Goal: Task Accomplishment & Management: Use online tool/utility

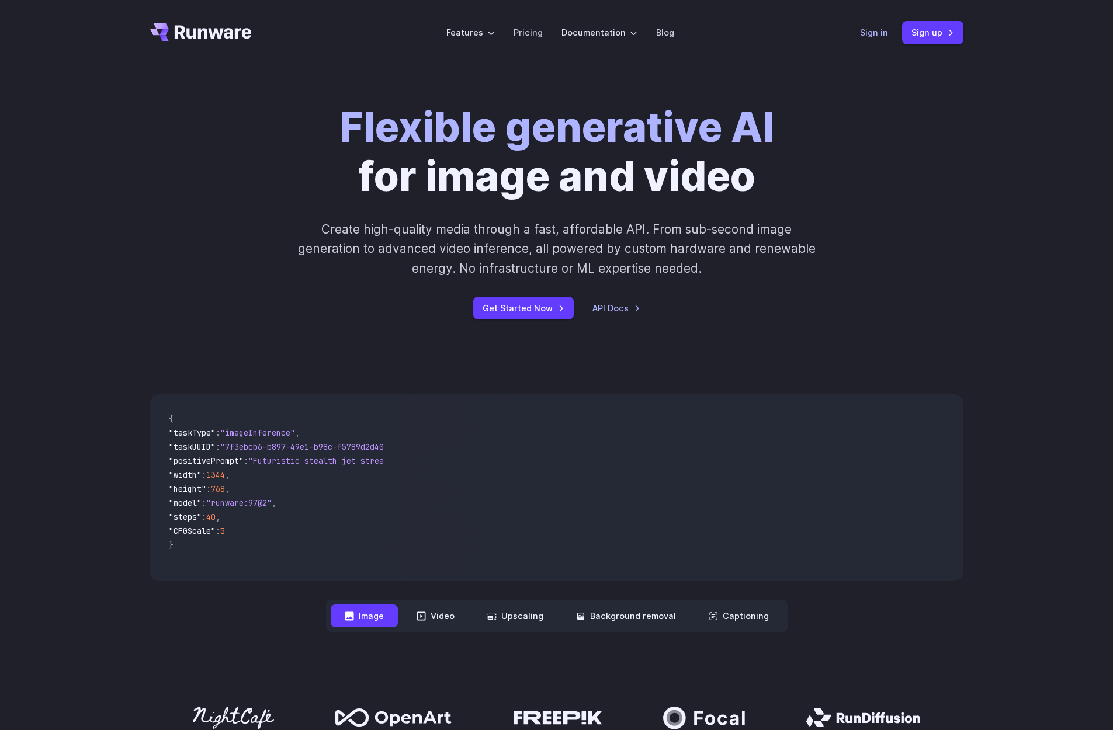
click at [874, 35] on link "Sign in" at bounding box center [874, 32] width 28 height 13
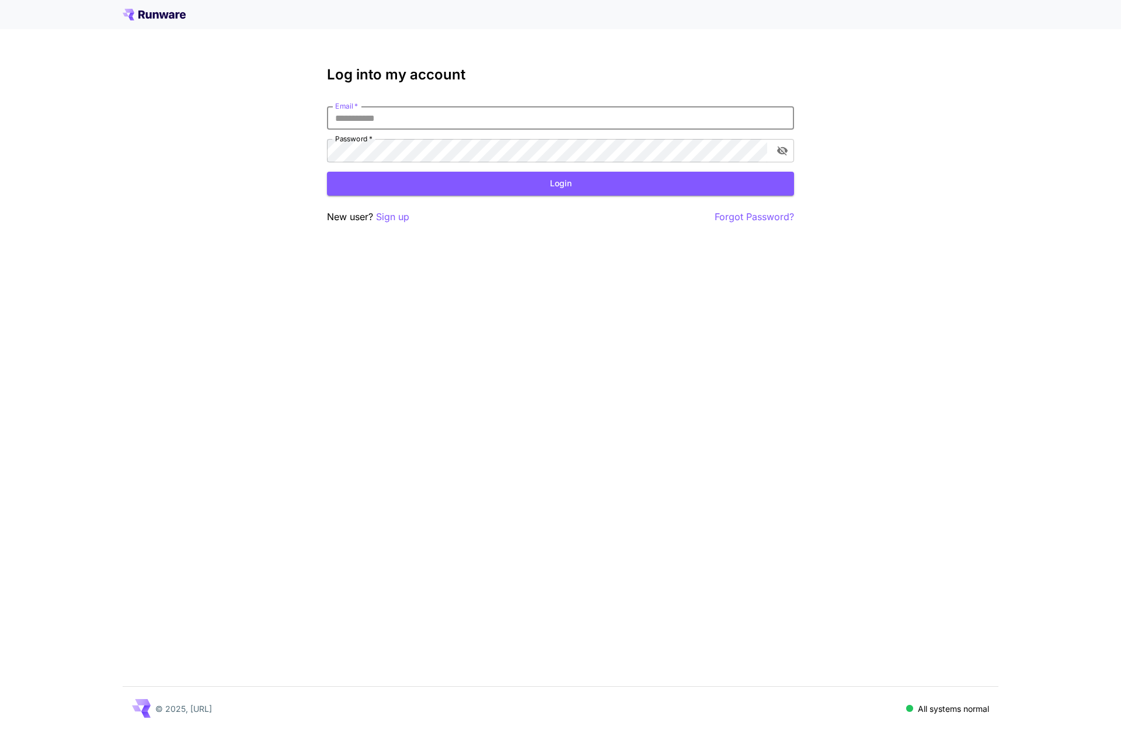
type input "**********"
click at [438, 183] on button "Login" at bounding box center [560, 184] width 467 height 24
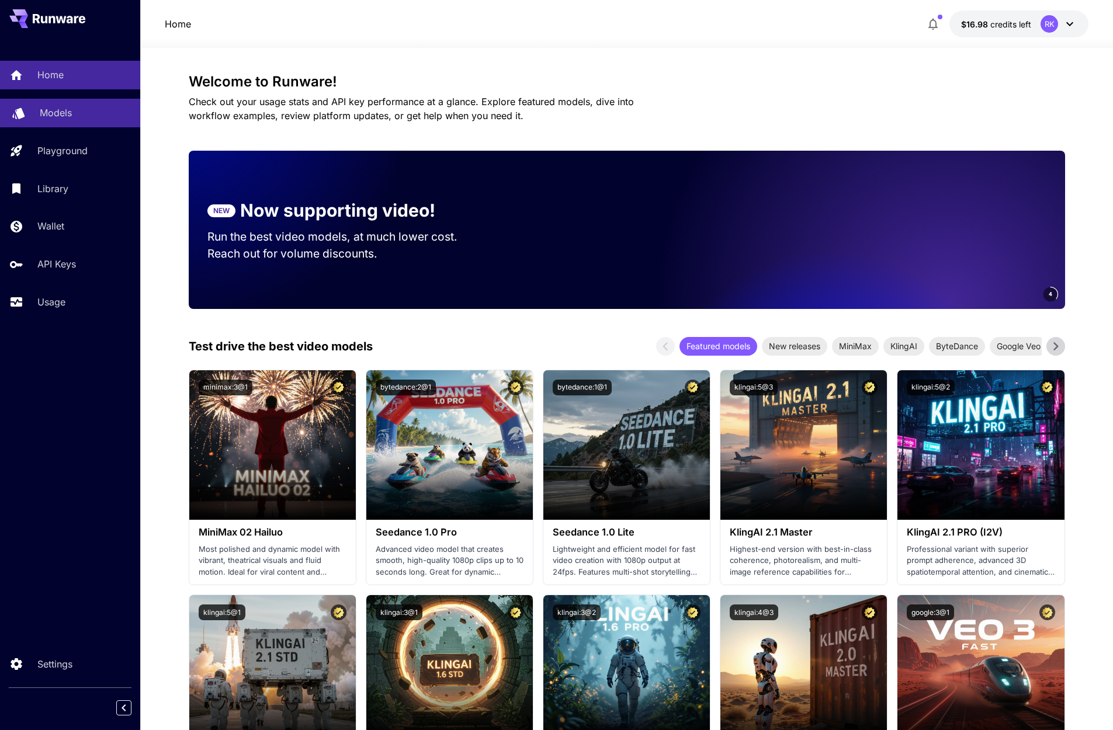
click at [70, 119] on p "Models" at bounding box center [56, 113] width 32 height 14
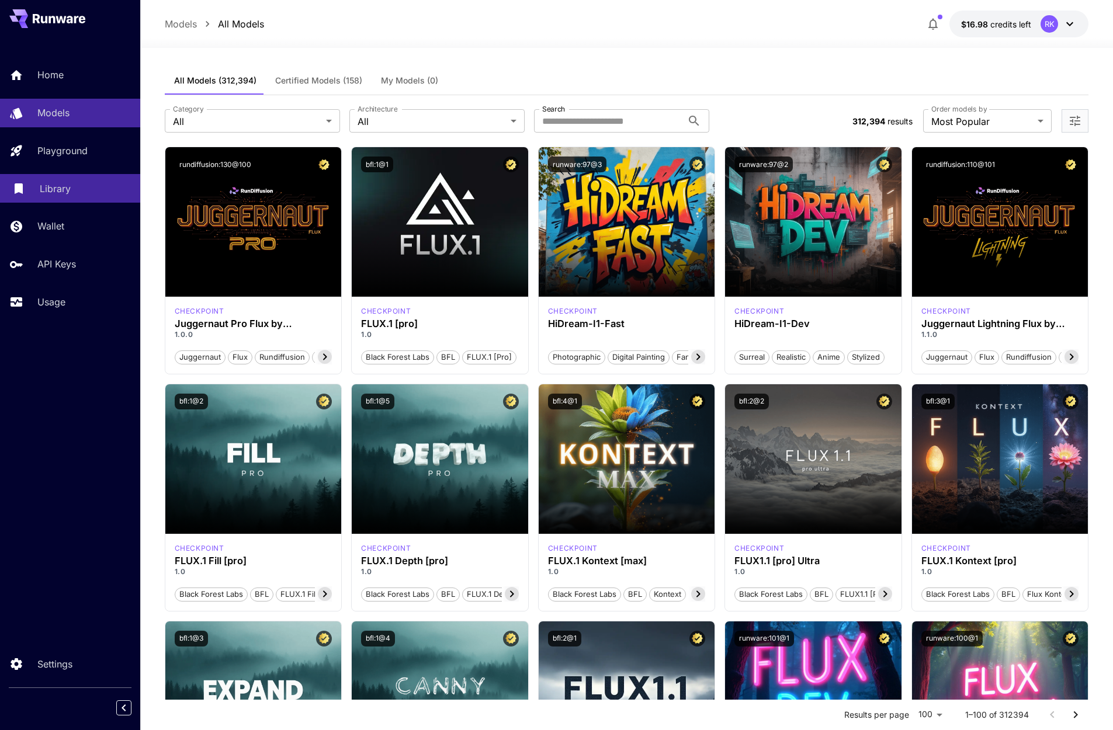
click at [70, 191] on p "Library" at bounding box center [55, 189] width 31 height 14
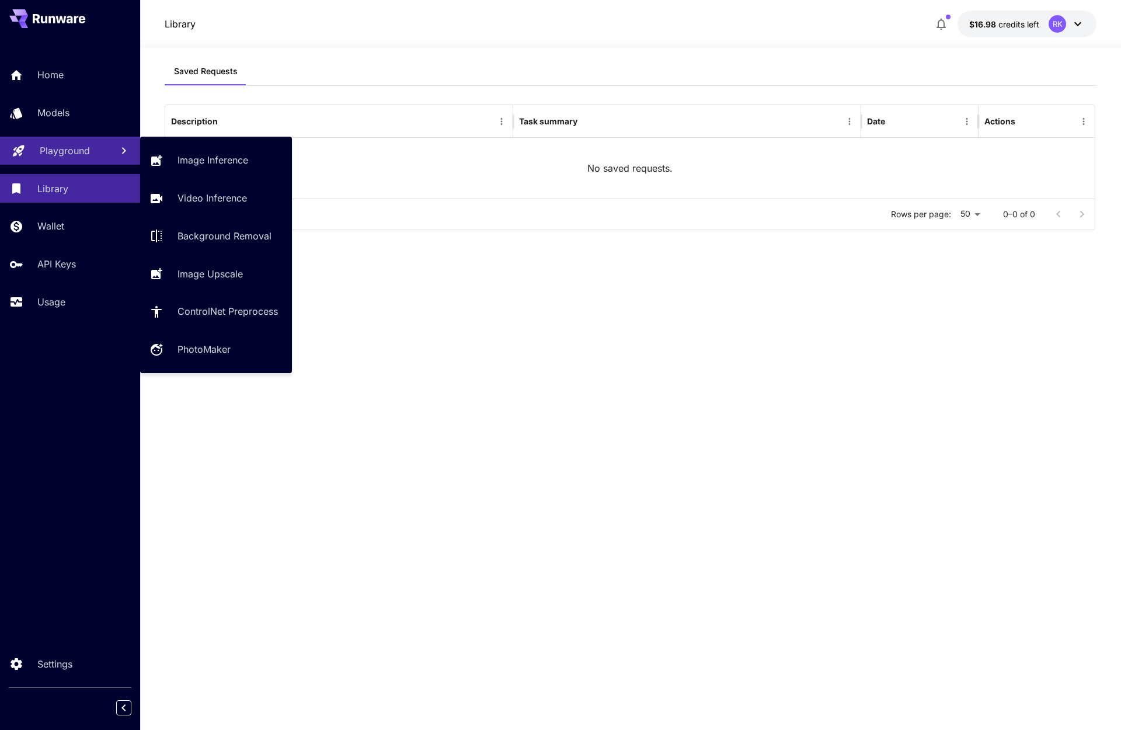
click at [79, 147] on p "Playground" at bounding box center [65, 151] width 50 height 14
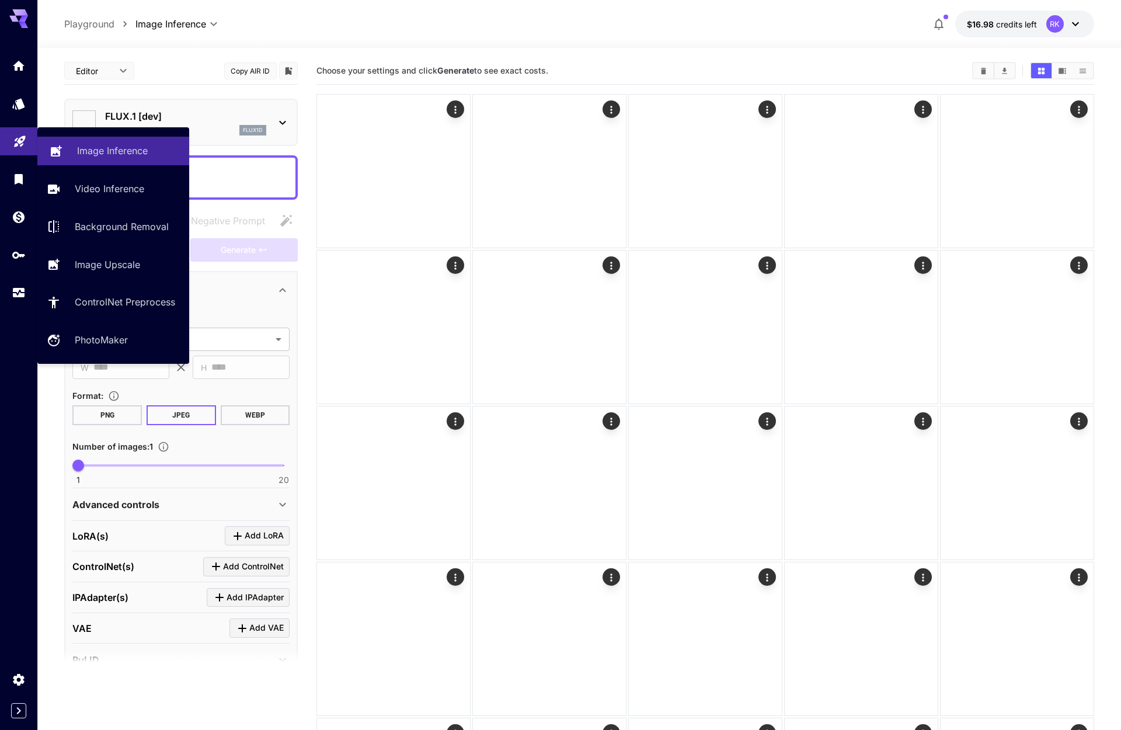
type input "**********"
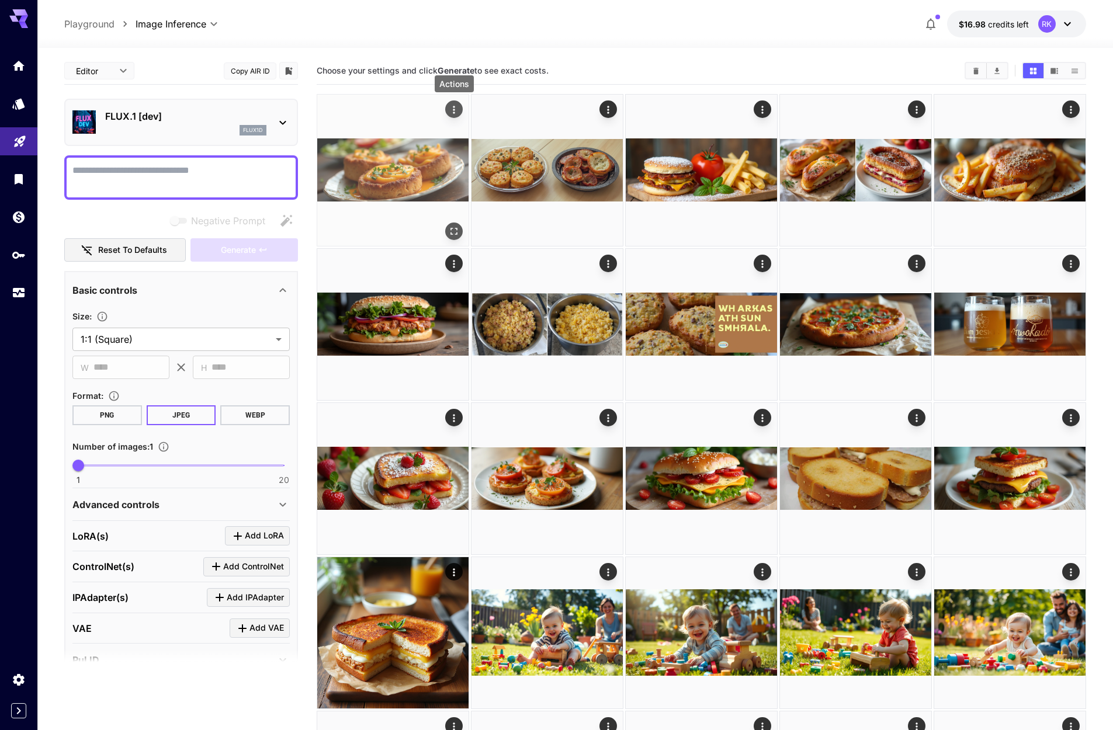
click at [458, 111] on icon "Actions" at bounding box center [454, 110] width 12 height 12
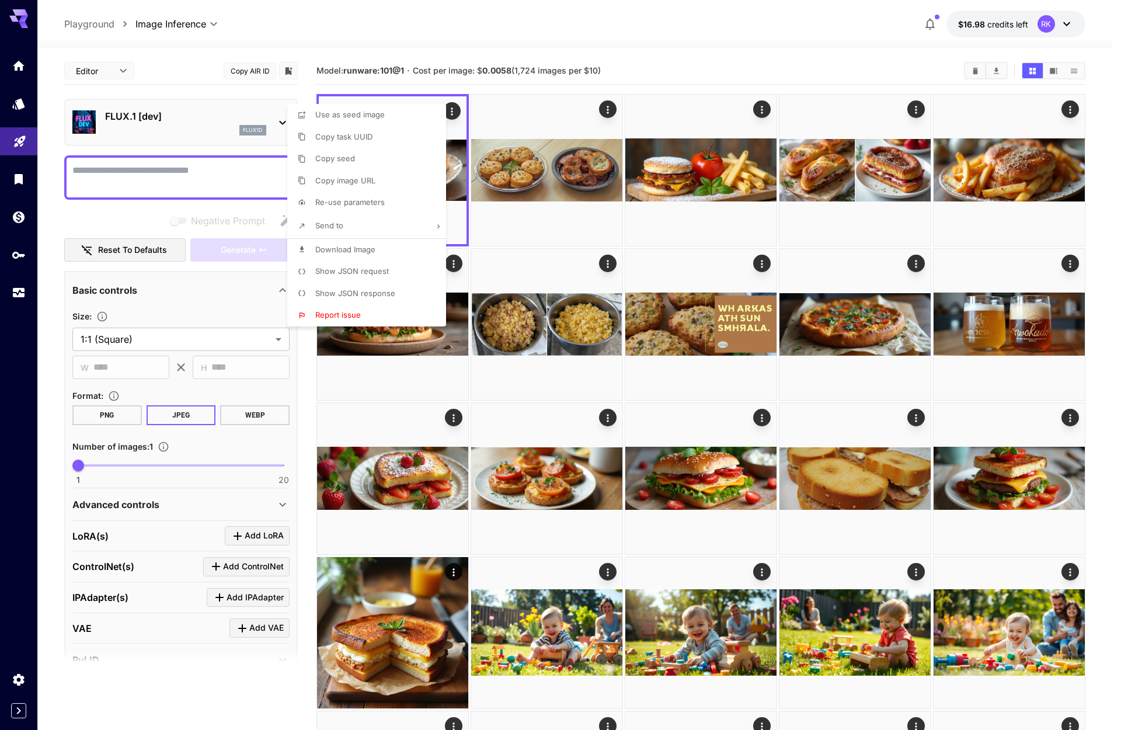
click at [388, 91] on div at bounding box center [560, 365] width 1121 height 730
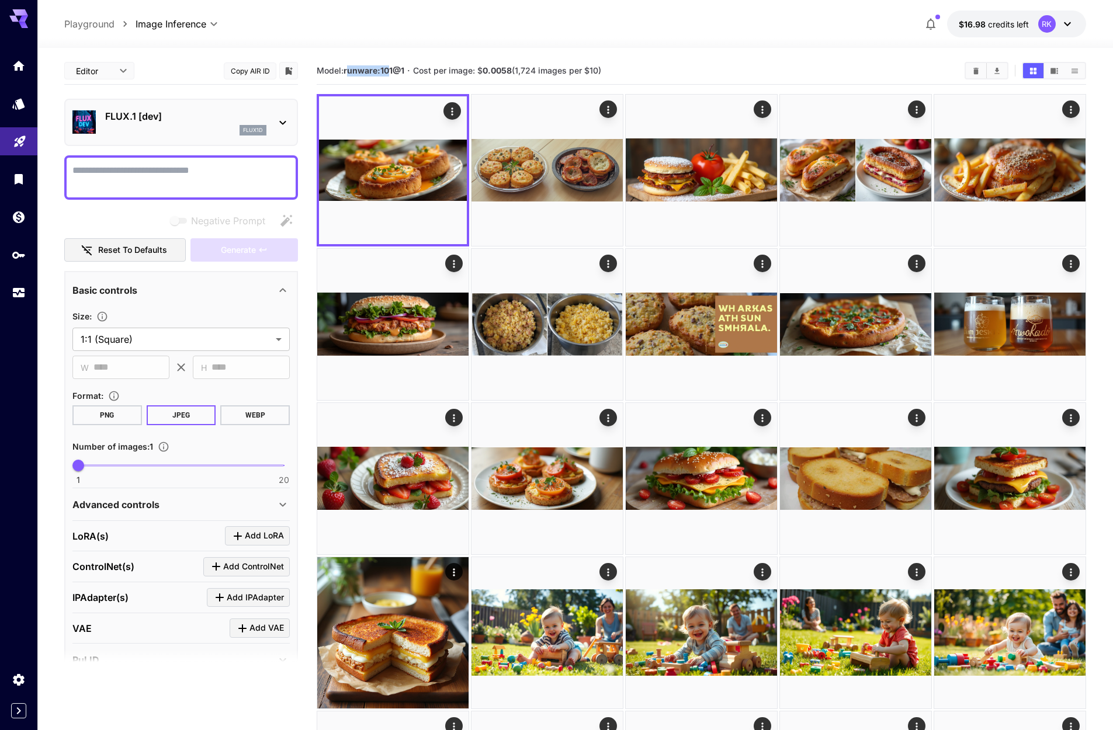
drag, startPoint x: 348, startPoint y: 70, endPoint x: 392, endPoint y: 71, distance: 43.8
click at [388, 71] on b "runware:101@1" at bounding box center [373, 70] width 61 height 10
drag, startPoint x: 407, startPoint y: 70, endPoint x: 346, endPoint y: 69, distance: 60.2
click at [346, 69] on section "Model: runware:101@1 · Cost per image: $ 0.0058 (1,724 images per $10)" at bounding box center [636, 71] width 638 height 14
copy span "runware:101@1"
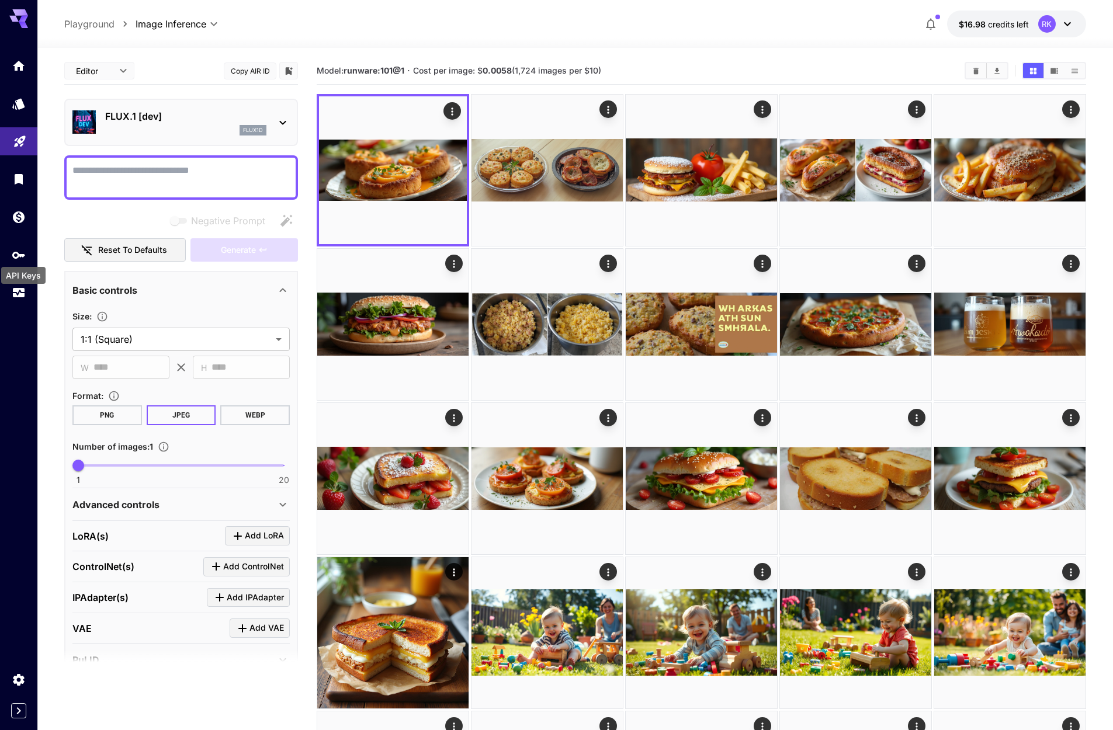
click at [19, 259] on div "API Keys" at bounding box center [23, 272] width 47 height 26
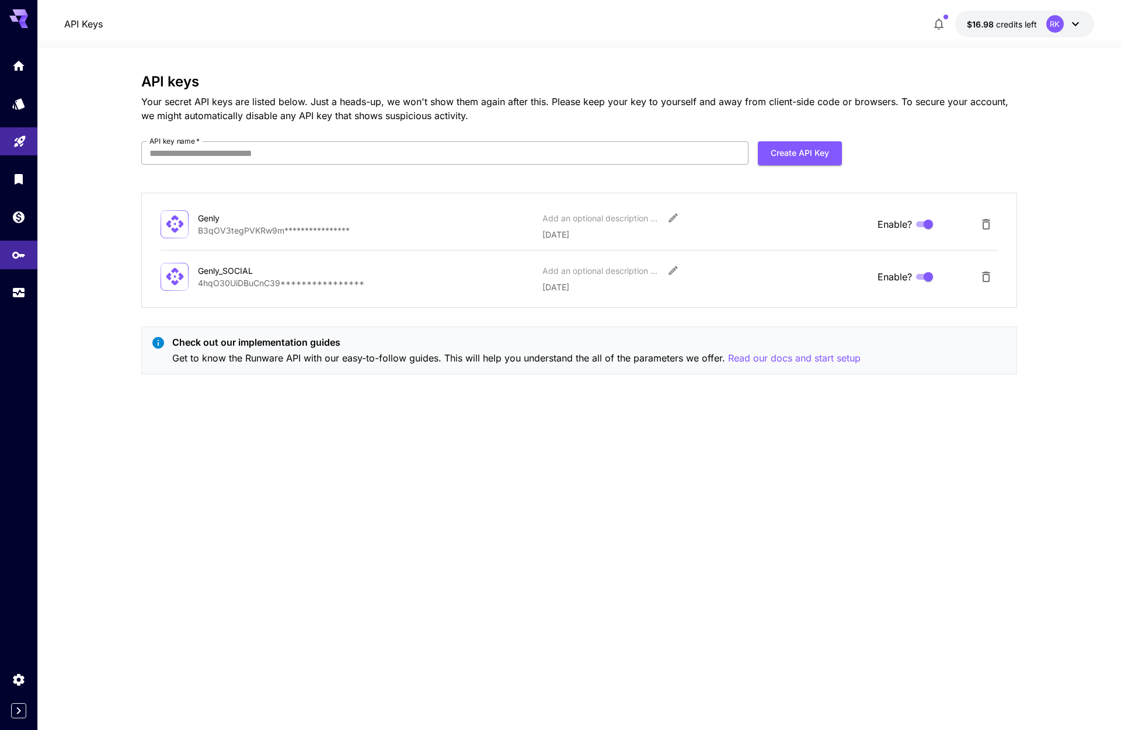
click at [698, 150] on input "API key name   *" at bounding box center [444, 152] width 607 height 23
type input "*****"
click at [814, 153] on button "Create API Key" at bounding box center [800, 153] width 84 height 24
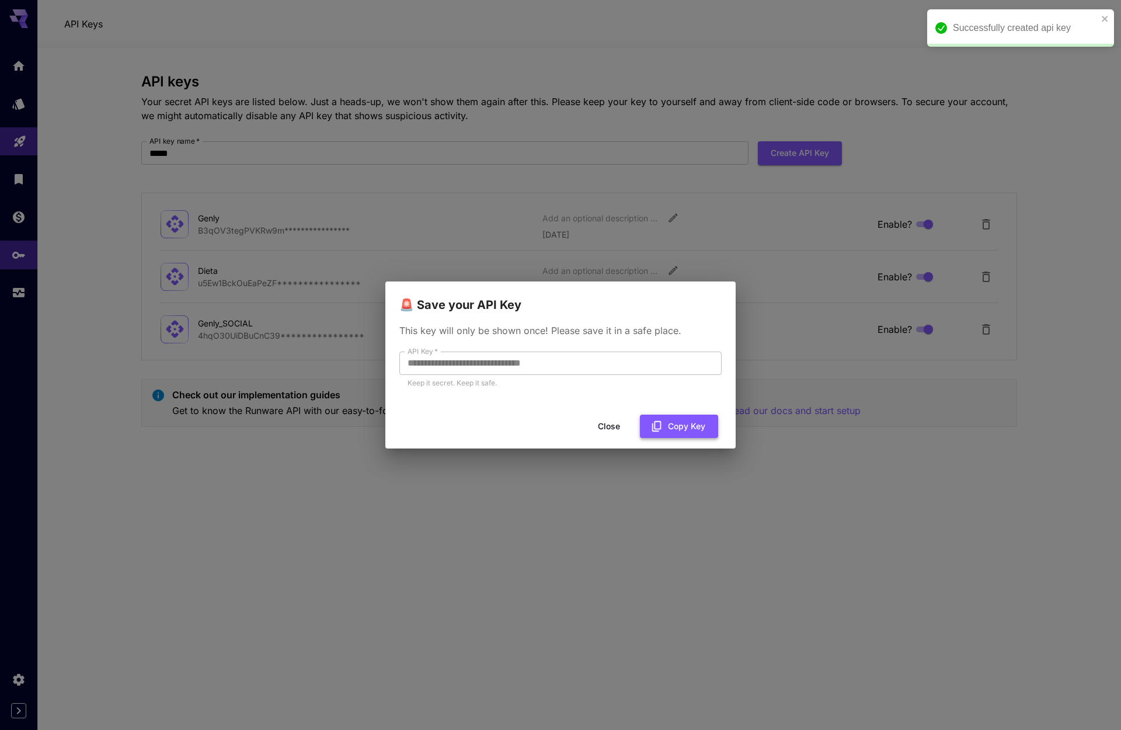
click at [664, 419] on button "Copy Key" at bounding box center [679, 427] width 78 height 24
click at [605, 421] on button "Close" at bounding box center [609, 427] width 53 height 24
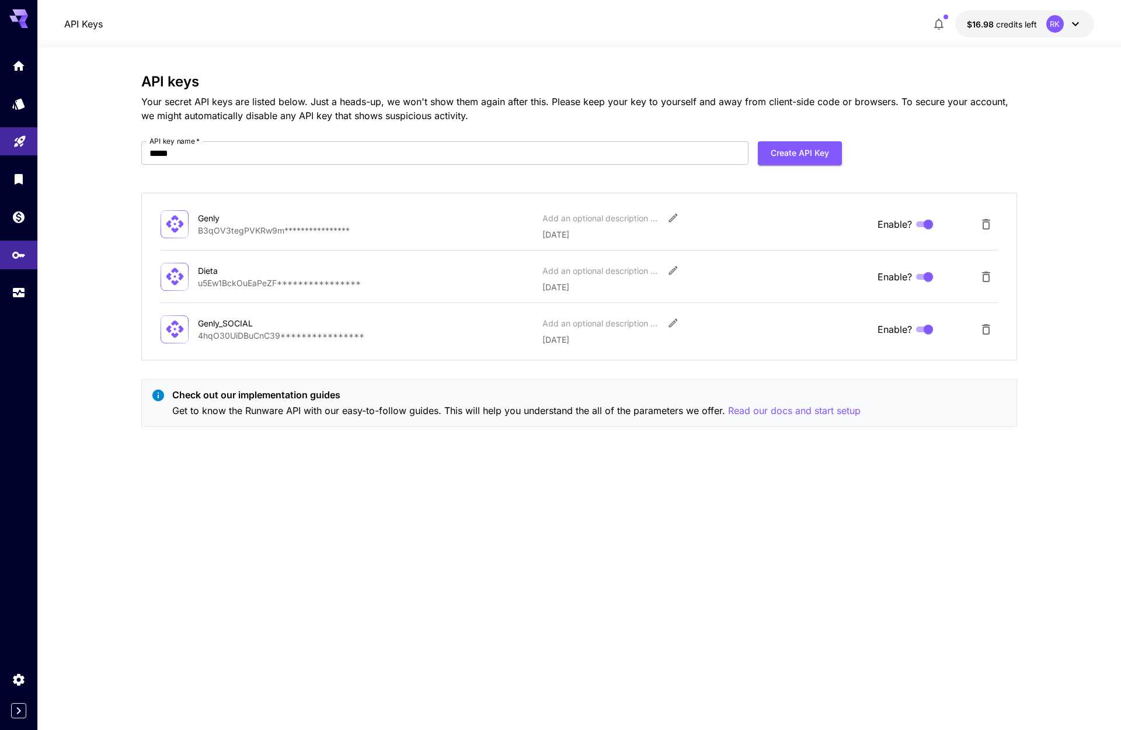
click at [41, 370] on section "**********" at bounding box center [579, 389] width 1084 height 682
click at [29, 369] on div at bounding box center [18, 365] width 37 height 730
click at [20, 711] on icon "Expand sidebar" at bounding box center [19, 710] width 4 height 7
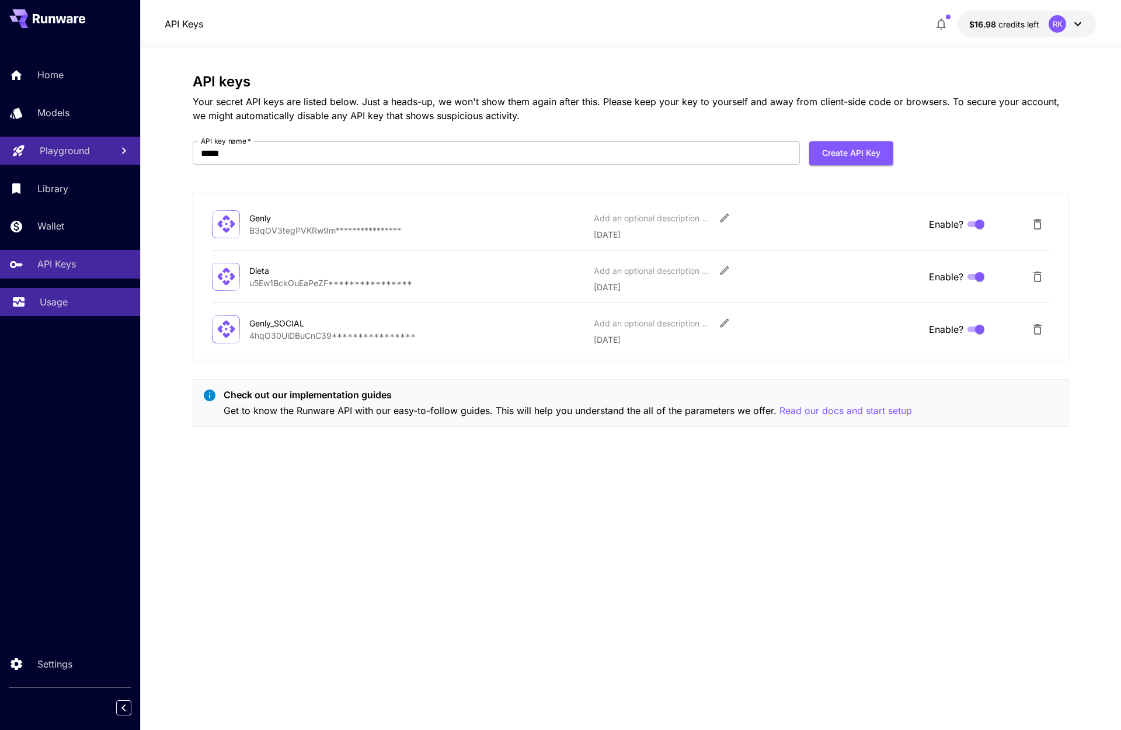
click at [46, 295] on p "Usage" at bounding box center [54, 302] width 28 height 14
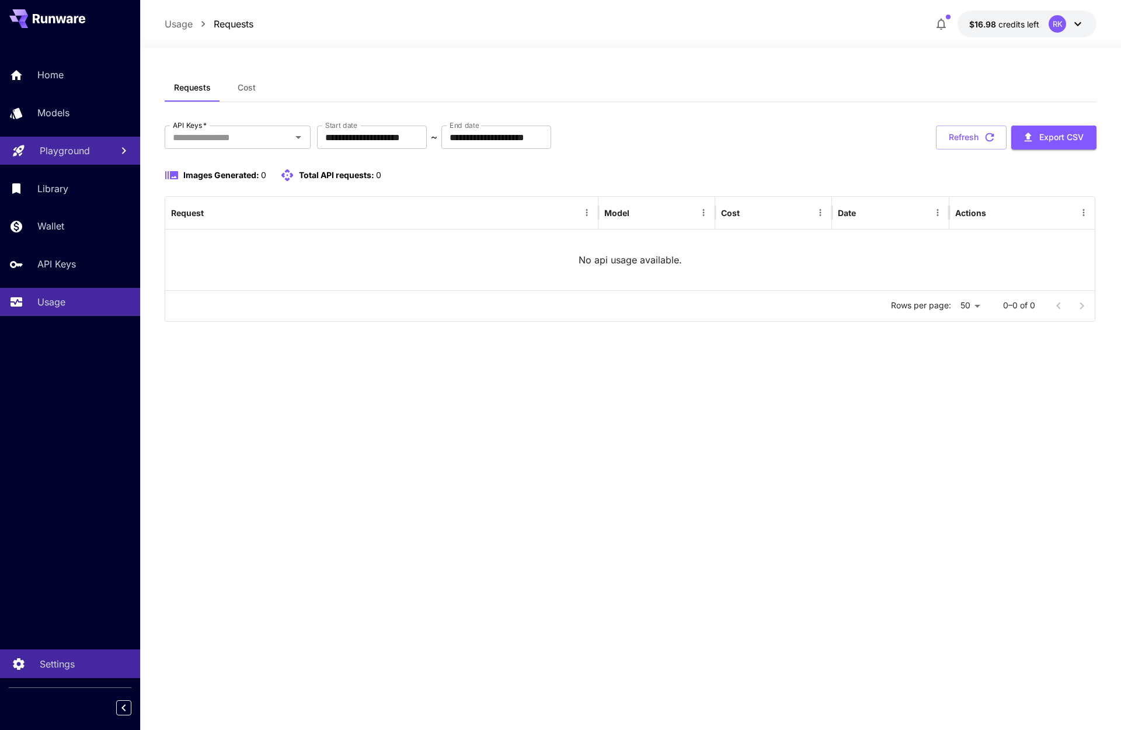
click at [65, 664] on p "Settings" at bounding box center [57, 664] width 35 height 14
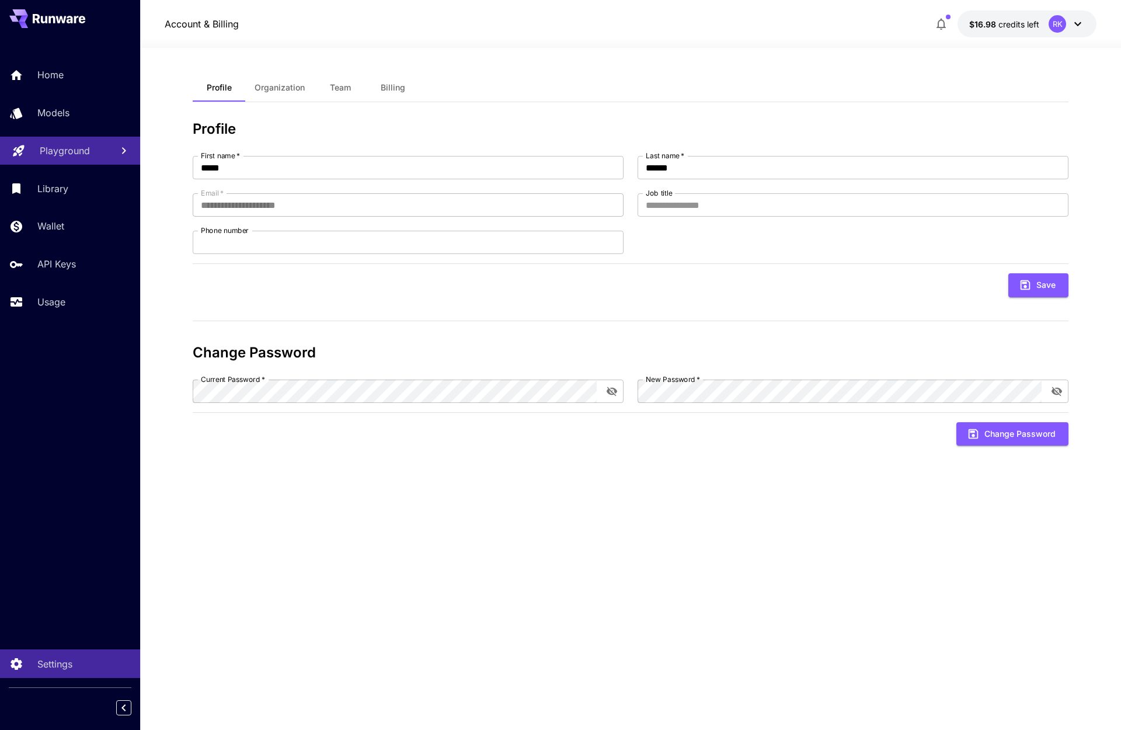
click at [76, 22] on icon at bounding box center [76, 20] width 5 height 8
click at [78, 20] on icon at bounding box center [59, 18] width 53 height 9
click at [932, 30] on button "button" at bounding box center [941, 23] width 23 height 23
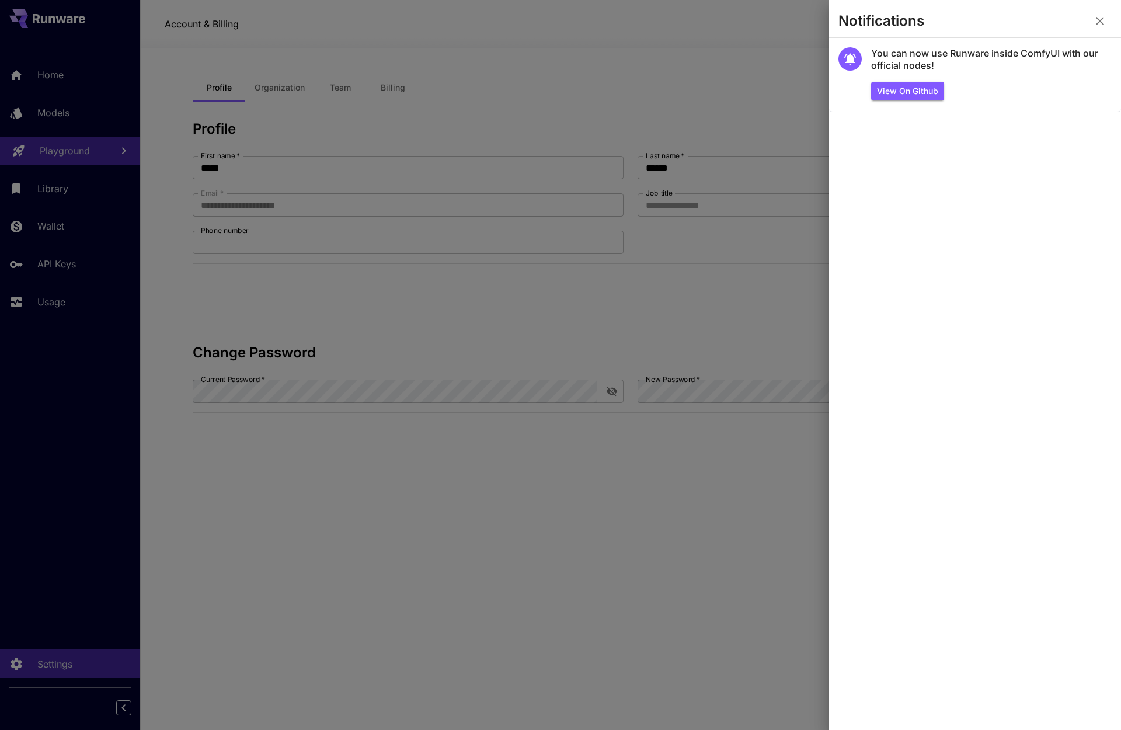
drag, startPoint x: 56, startPoint y: 356, endPoint x: 58, endPoint y: 317, distance: 39.2
click at [56, 356] on div at bounding box center [560, 365] width 1121 height 730
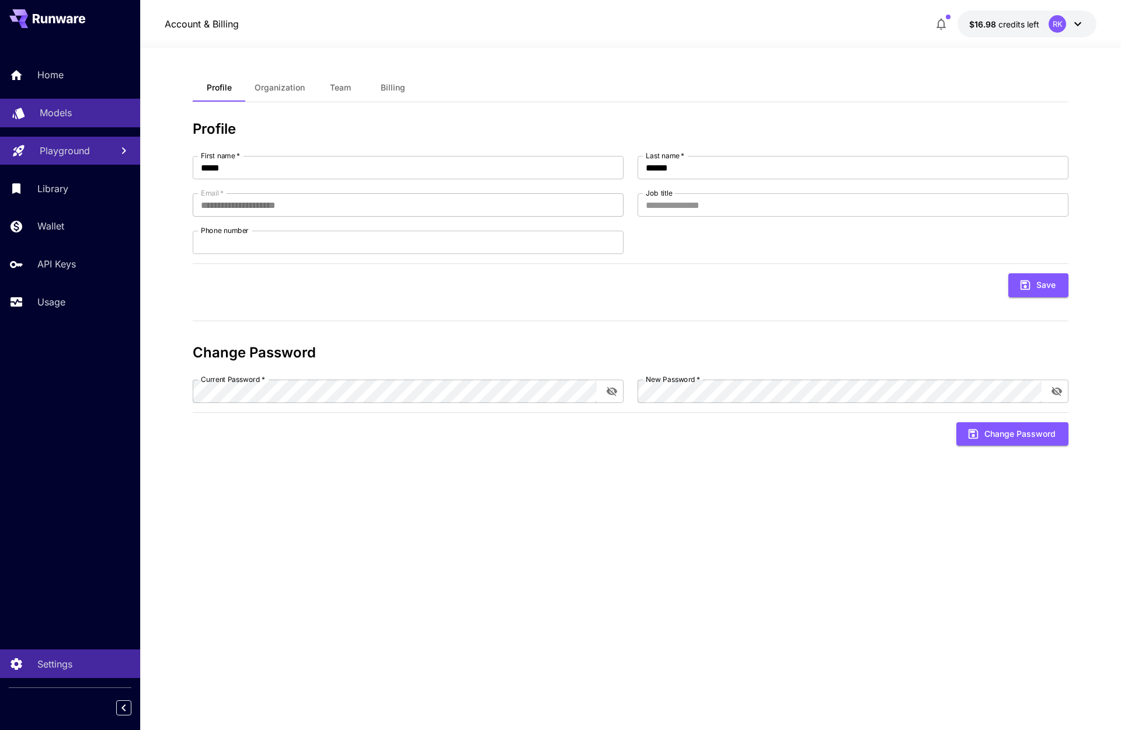
click at [53, 119] on p "Models" at bounding box center [56, 113] width 32 height 14
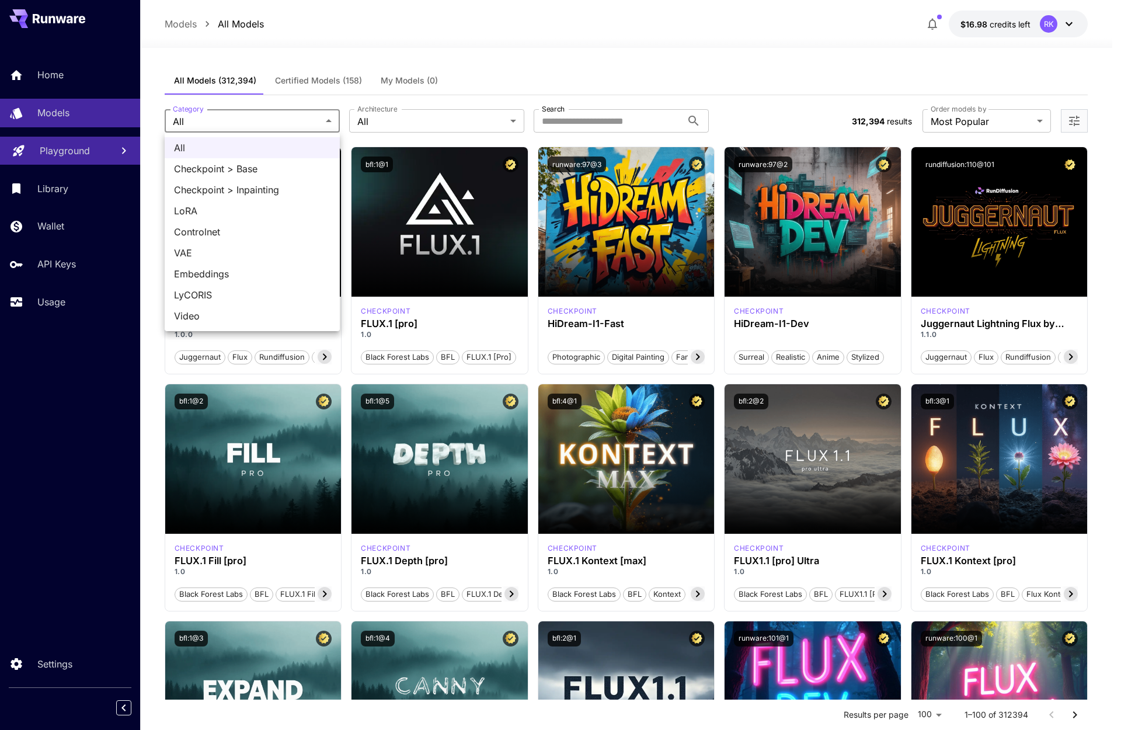
click at [318, 120] on div at bounding box center [560, 365] width 1121 height 730
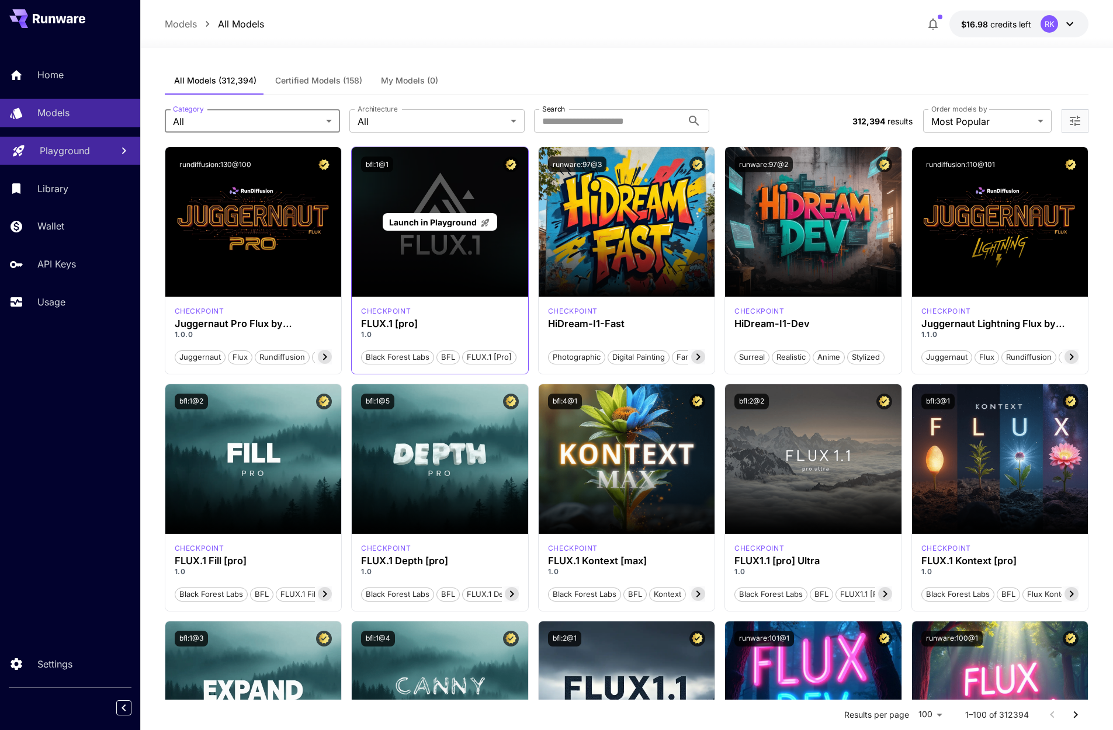
click at [425, 250] on div "Launch in Playground" at bounding box center [440, 222] width 176 height 150
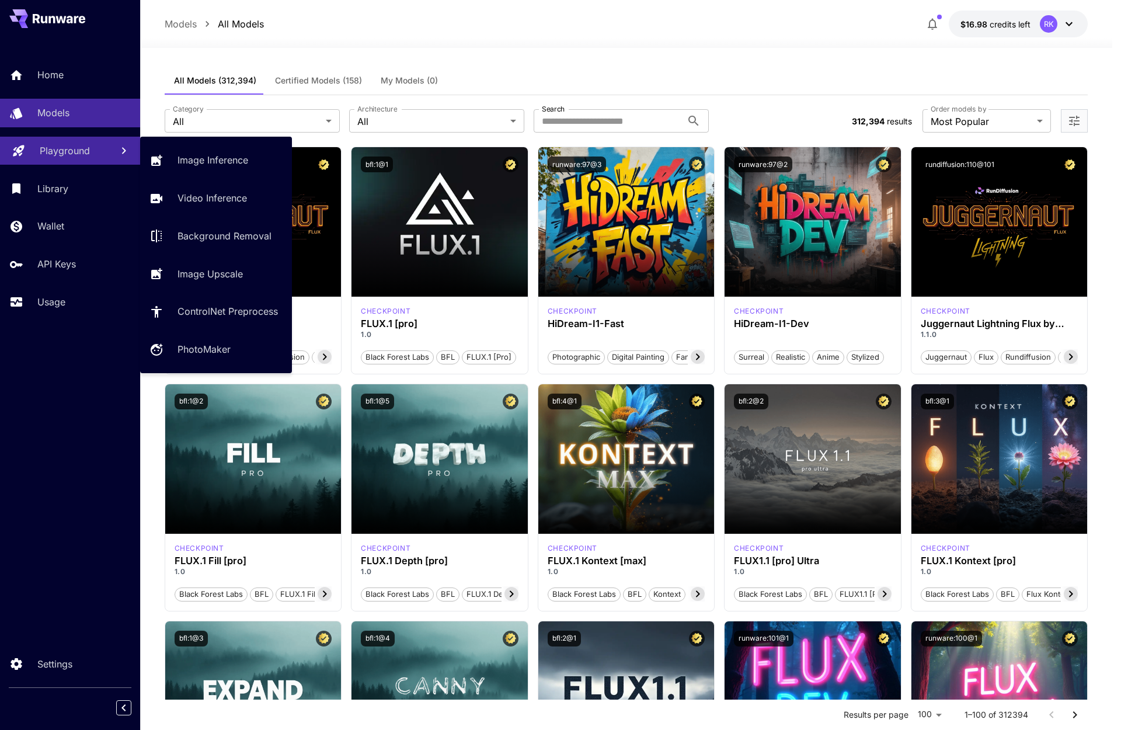
click at [74, 155] on p "Playground" at bounding box center [65, 151] width 50 height 14
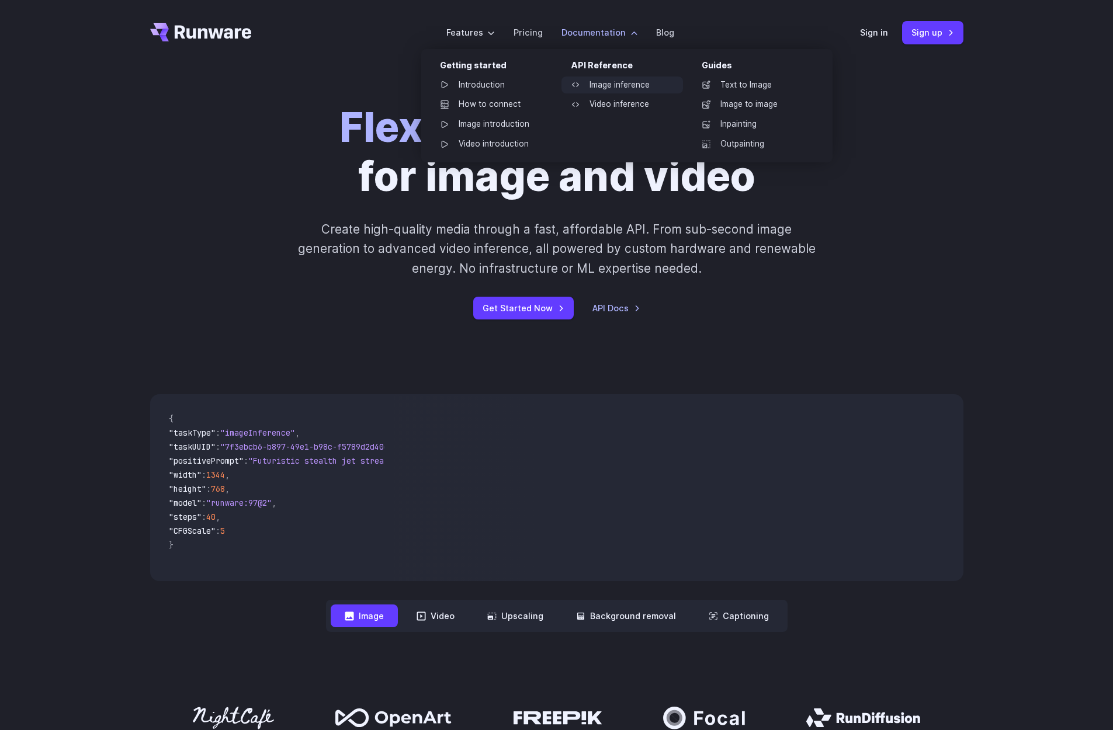
click at [635, 79] on link "Image inference" at bounding box center [621, 86] width 121 height 18
